Goal: Information Seeking & Learning: Find specific fact

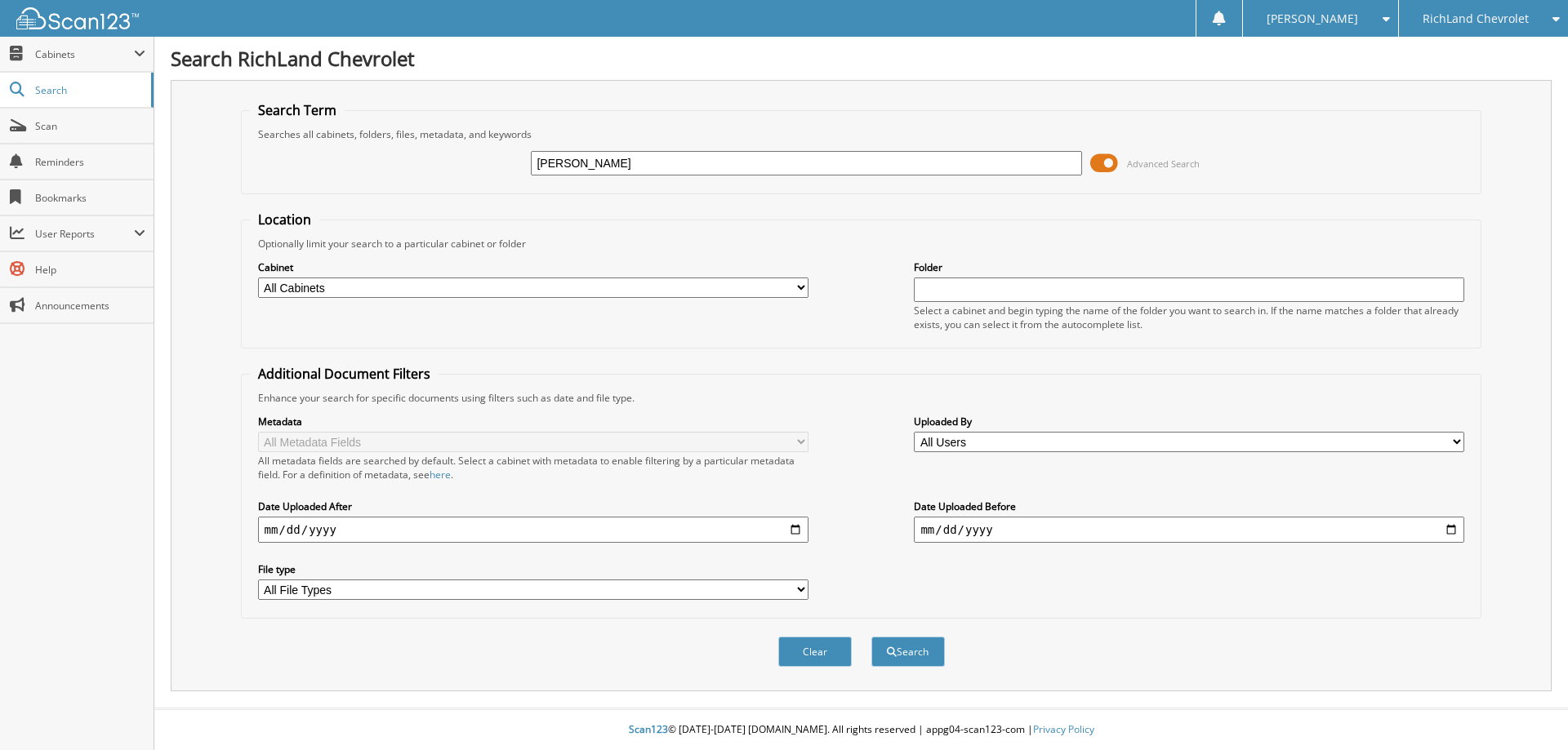
type input "[PERSON_NAME]"
click at [872, 637] on button "Search" at bounding box center [908, 652] width 74 height 30
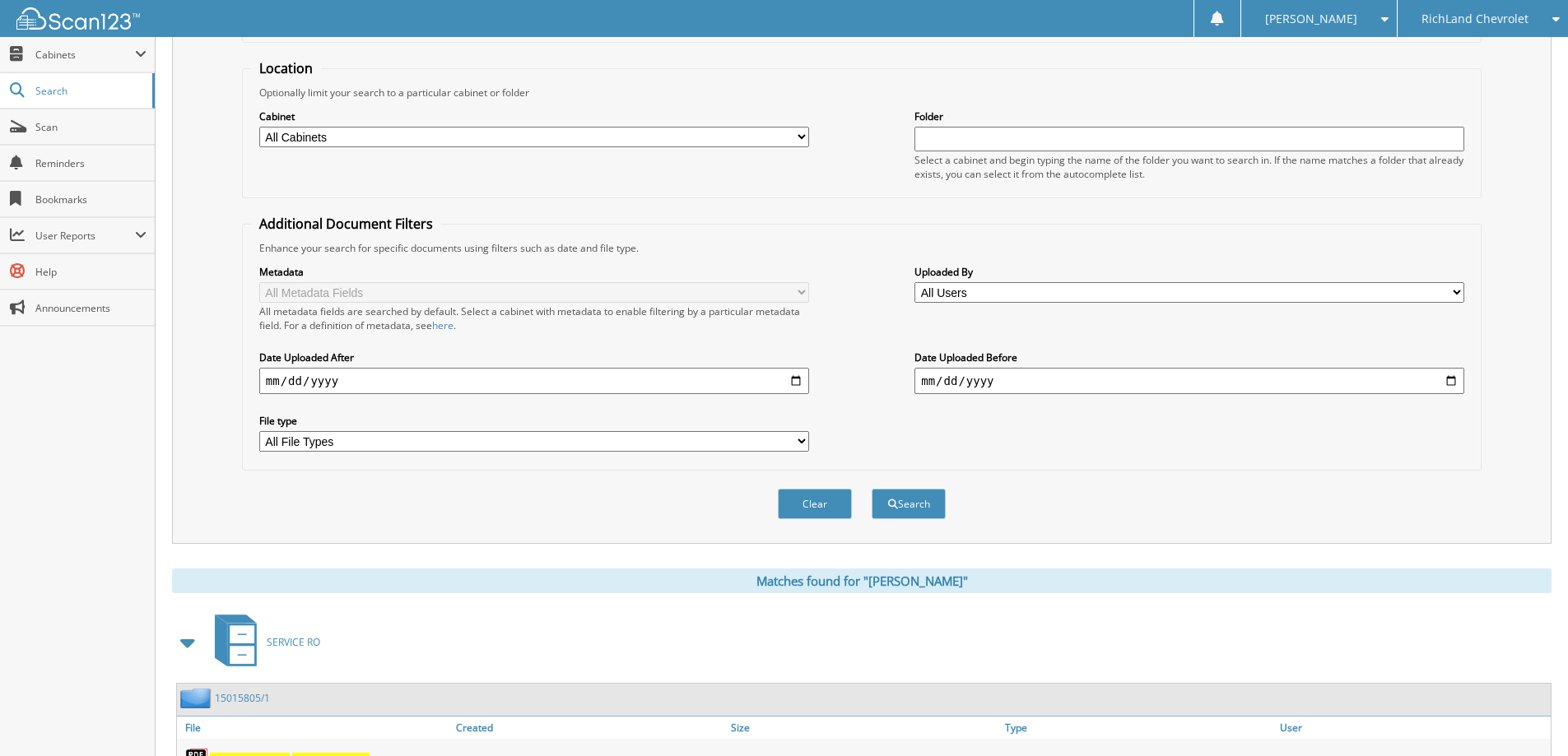
scroll to position [343, 0]
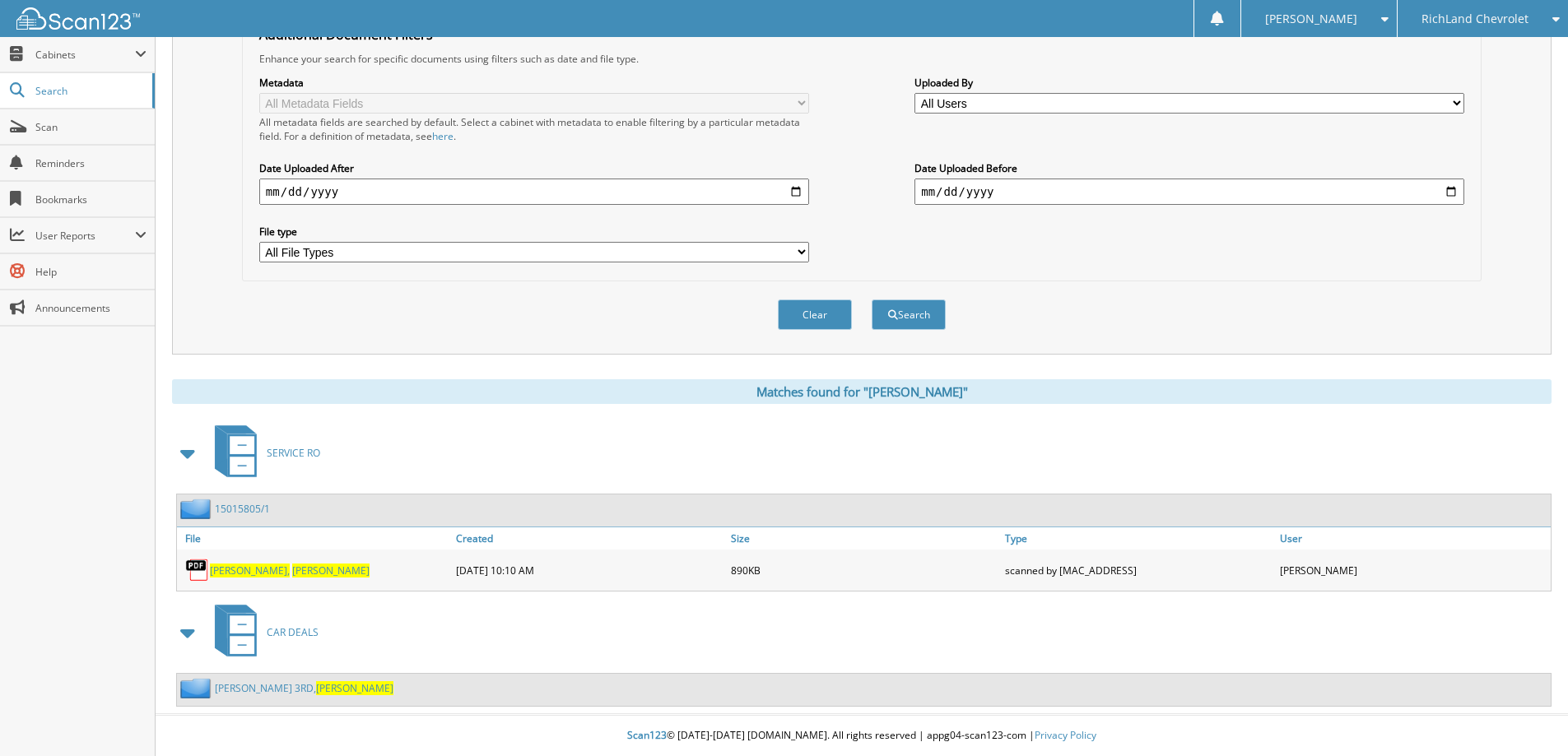
click at [287, 631] on span "CAR DEALS" at bounding box center [293, 633] width 52 height 14
